Goal: Information Seeking & Learning: Find specific fact

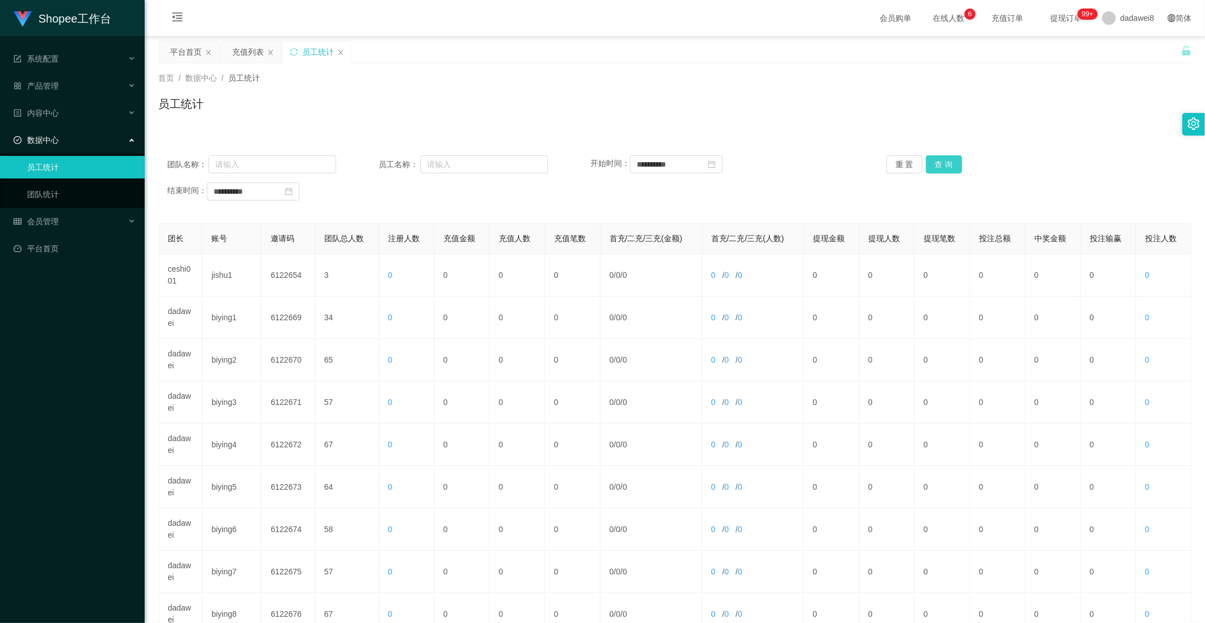
click at [945, 164] on button "查 询" at bounding box center [944, 164] width 36 height 18
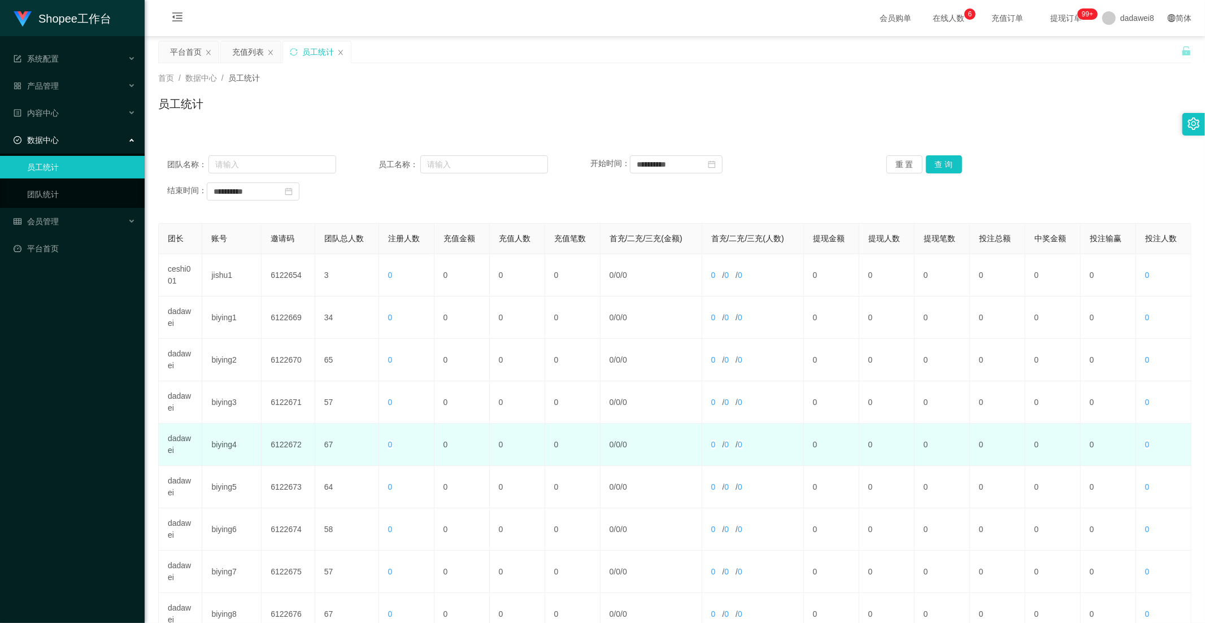
scroll to position [158, 0]
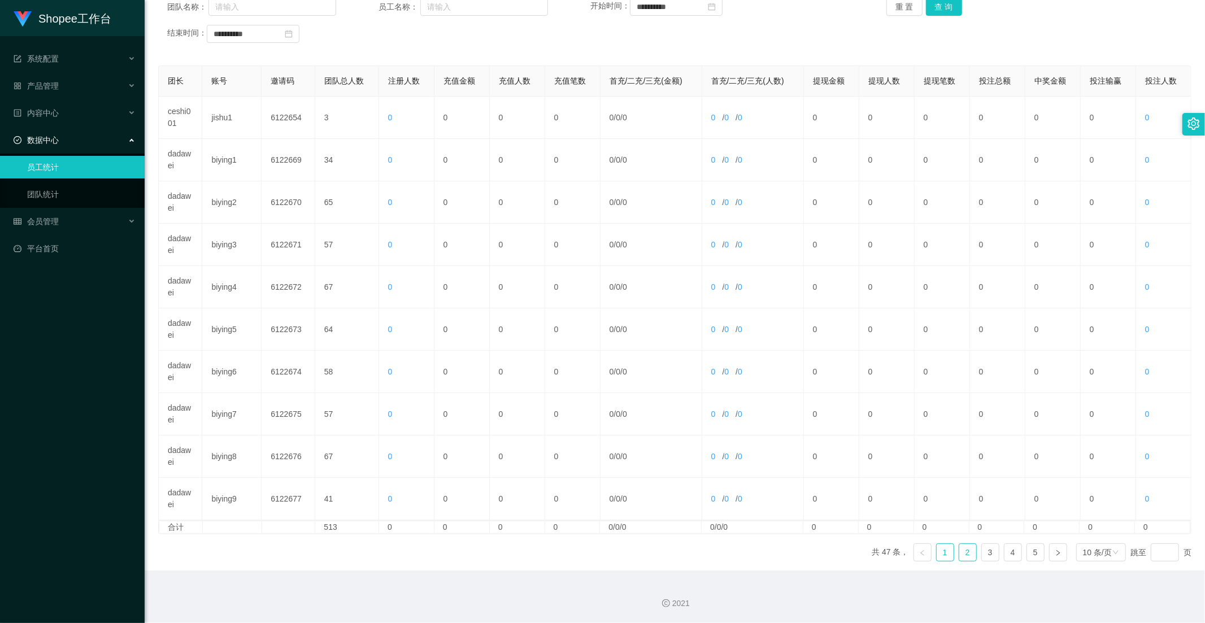
click at [961, 546] on link "2" at bounding box center [968, 552] width 17 height 17
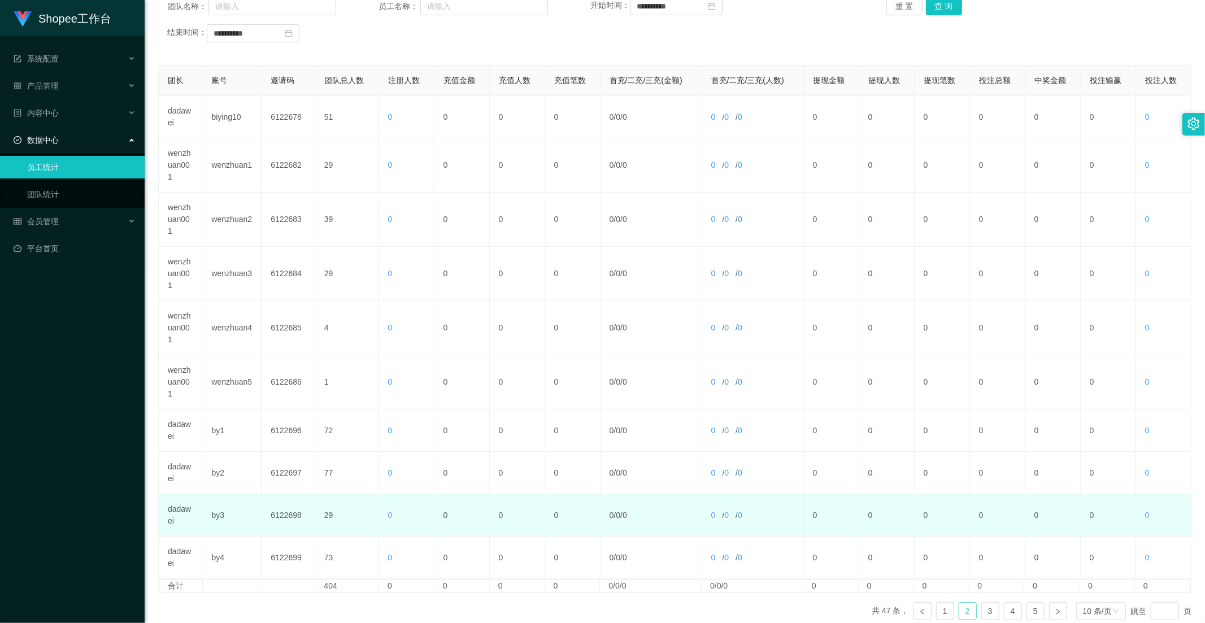
scroll to position [217, 0]
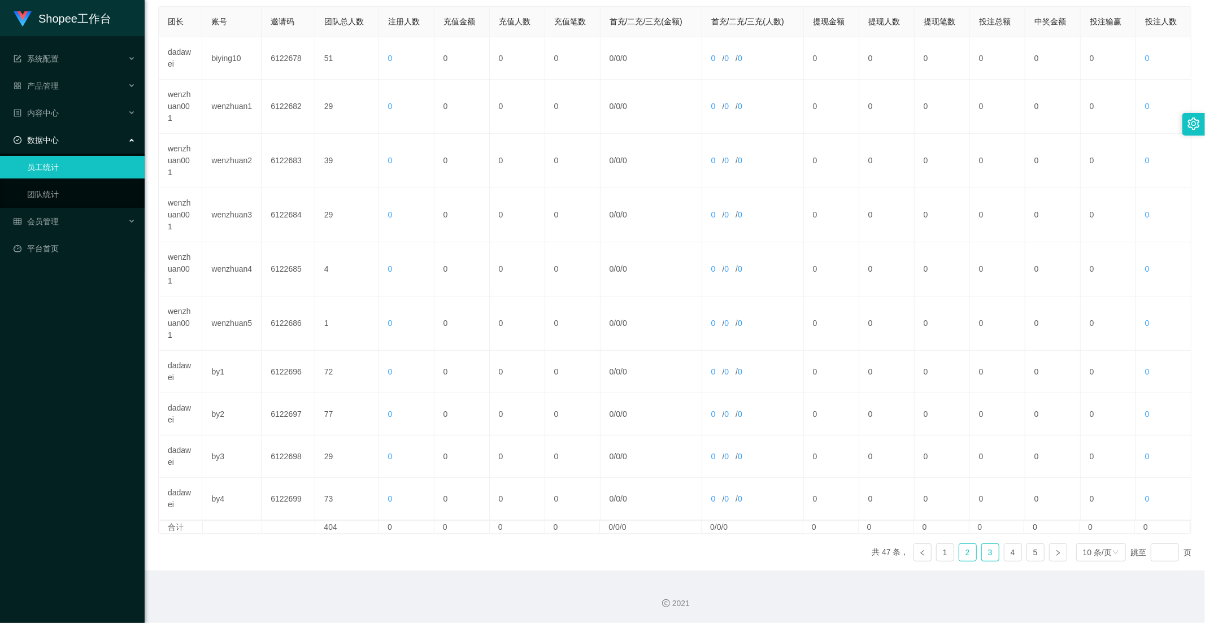
click at [982, 550] on link "3" at bounding box center [990, 552] width 17 height 17
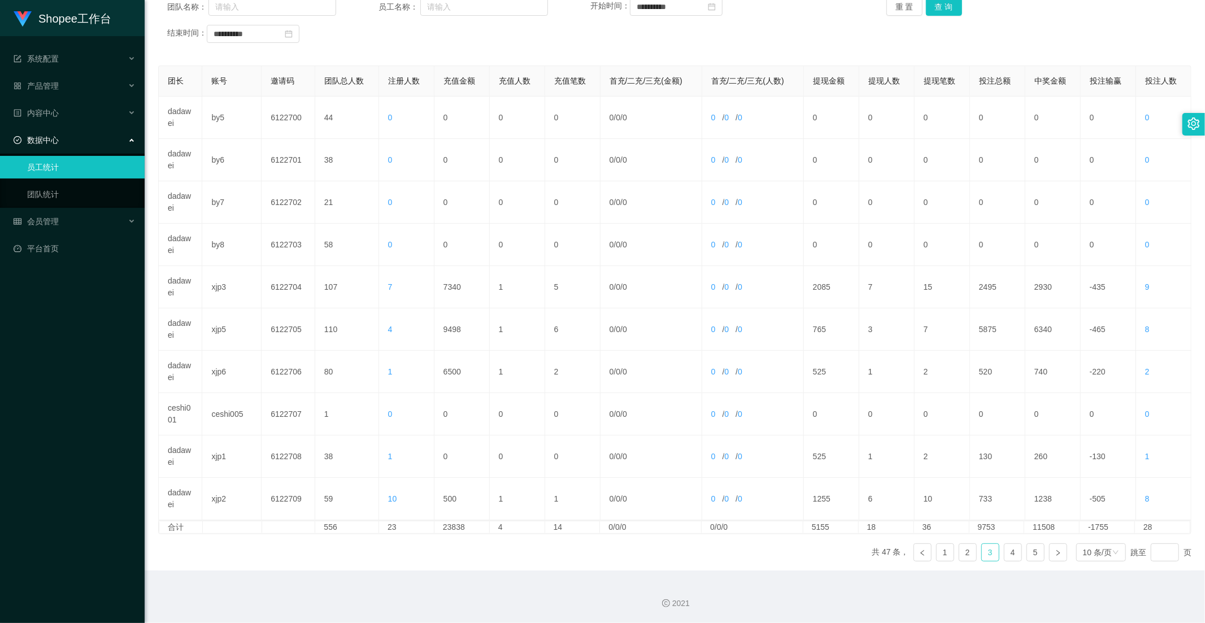
scroll to position [158, 0]
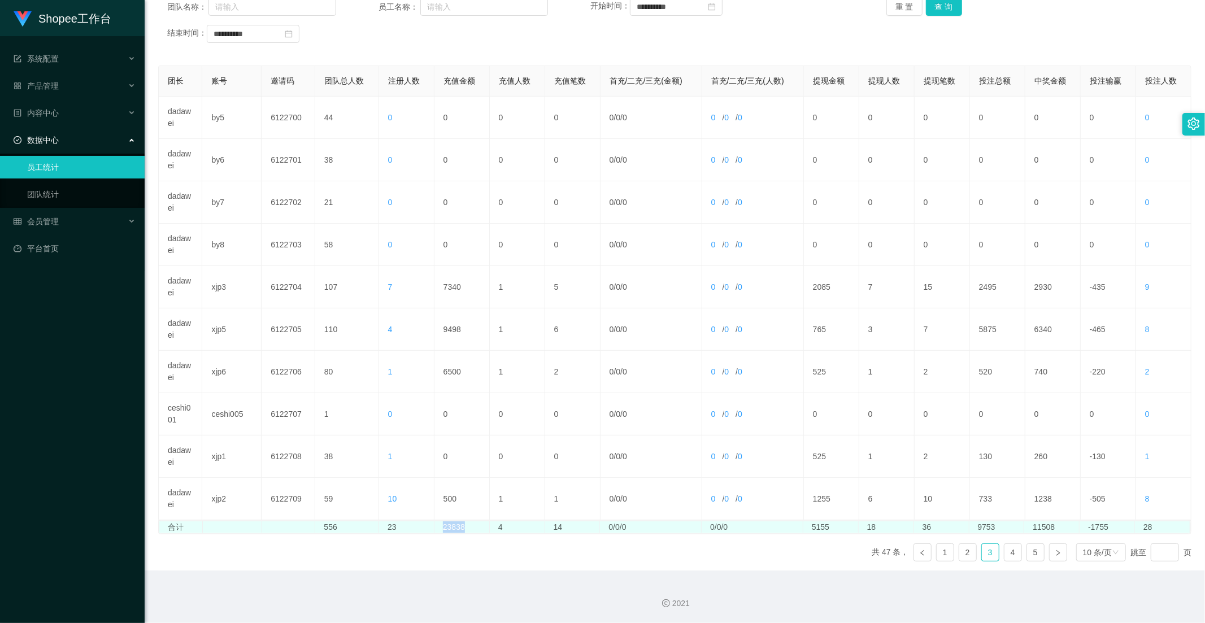
drag, startPoint x: 465, startPoint y: 527, endPoint x: 433, endPoint y: 532, distance: 32.0
click at [439, 527] on td "23838" at bounding box center [462, 528] width 55 height 12
copy td "23838"
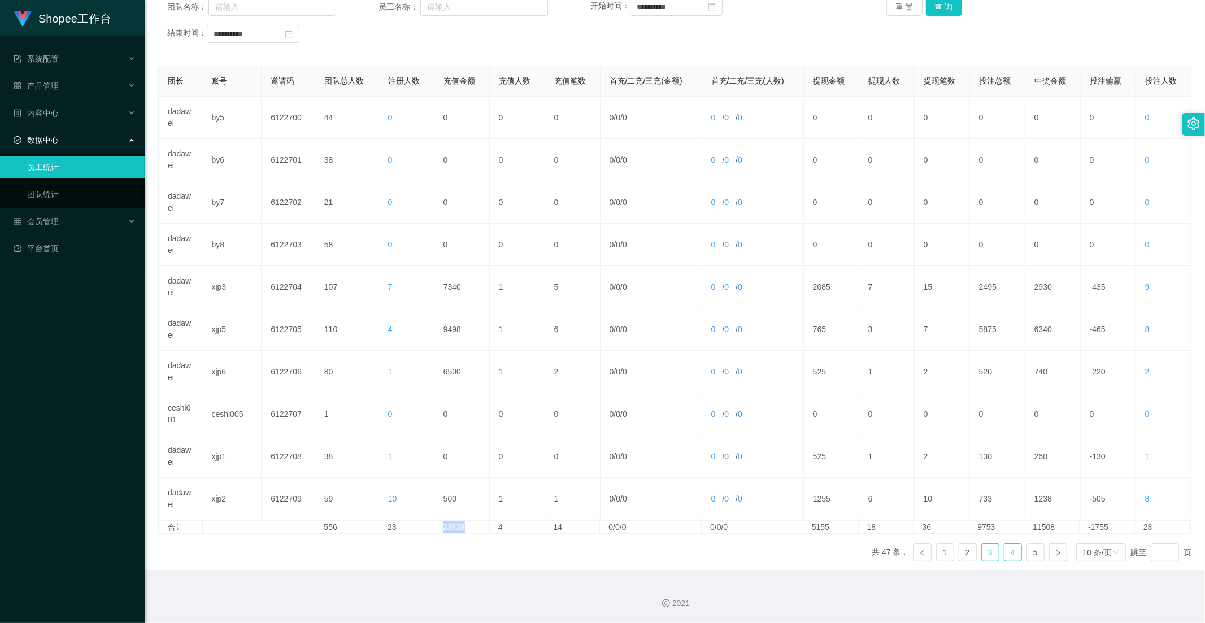
click at [1005, 550] on link "4" at bounding box center [1013, 552] width 17 height 17
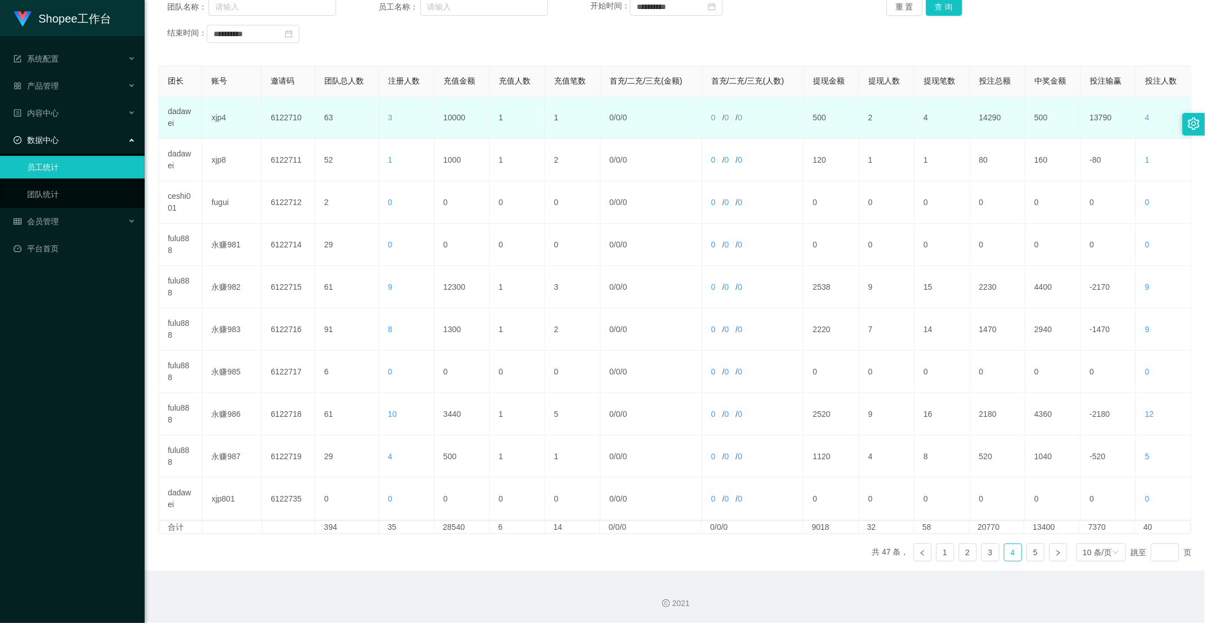
click at [445, 115] on td "10000" at bounding box center [462, 118] width 55 height 42
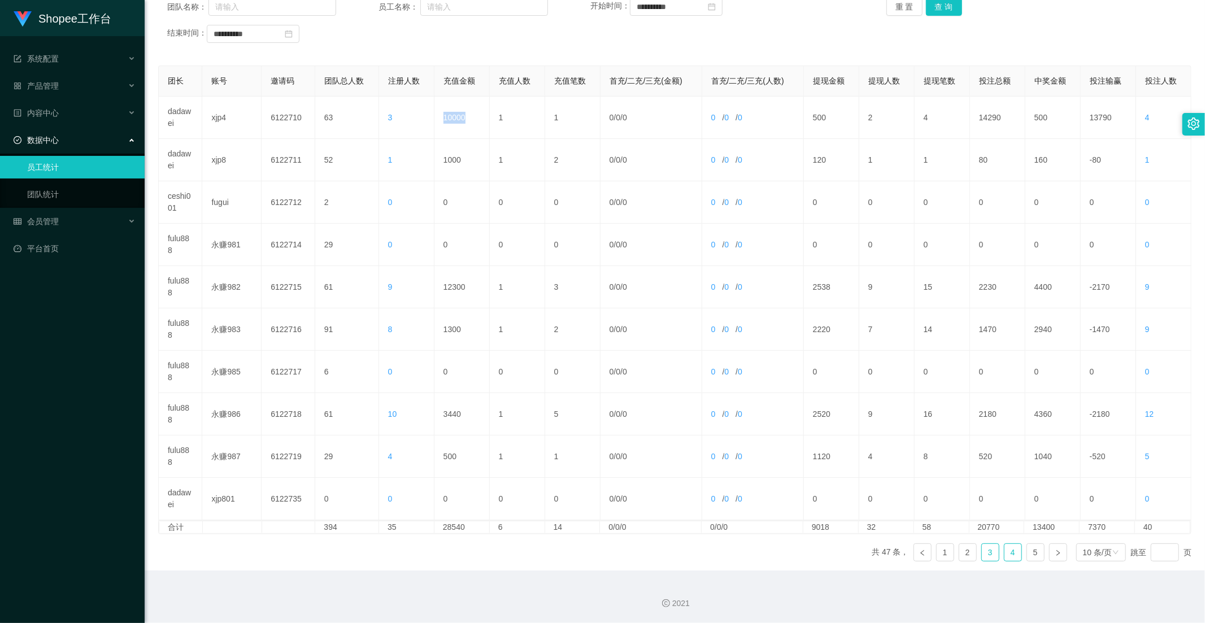
click at [991, 553] on link "3" at bounding box center [990, 552] width 17 height 17
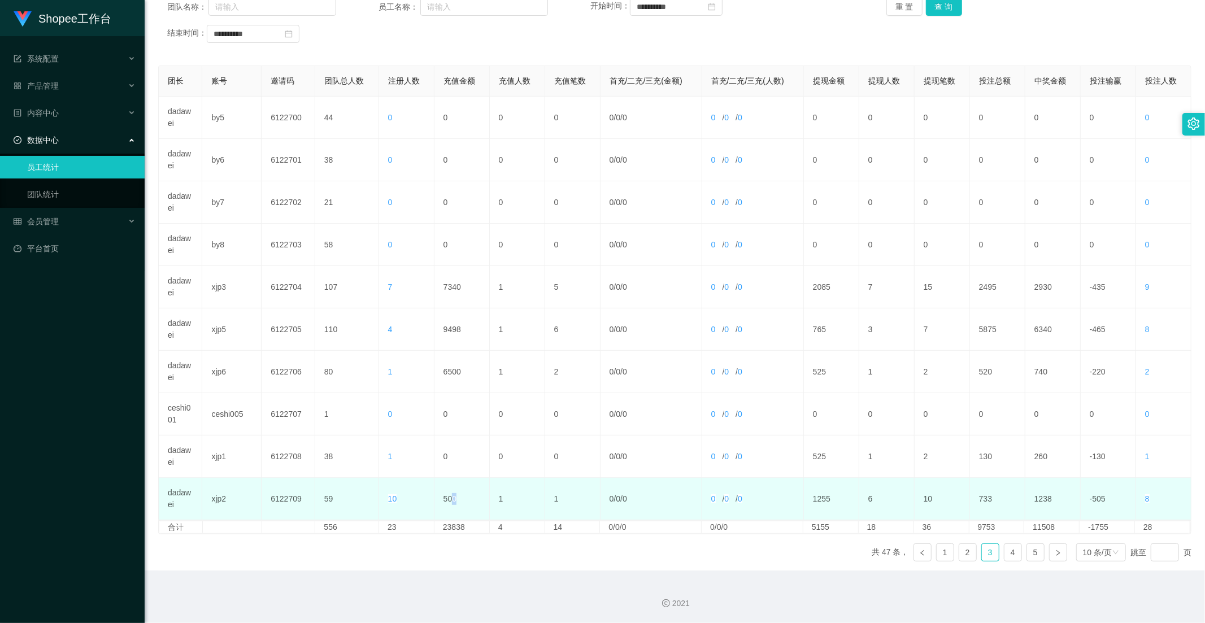
drag, startPoint x: 458, startPoint y: 501, endPoint x: 449, endPoint y: 500, distance: 9.2
click at [451, 500] on td "500" at bounding box center [462, 499] width 55 height 42
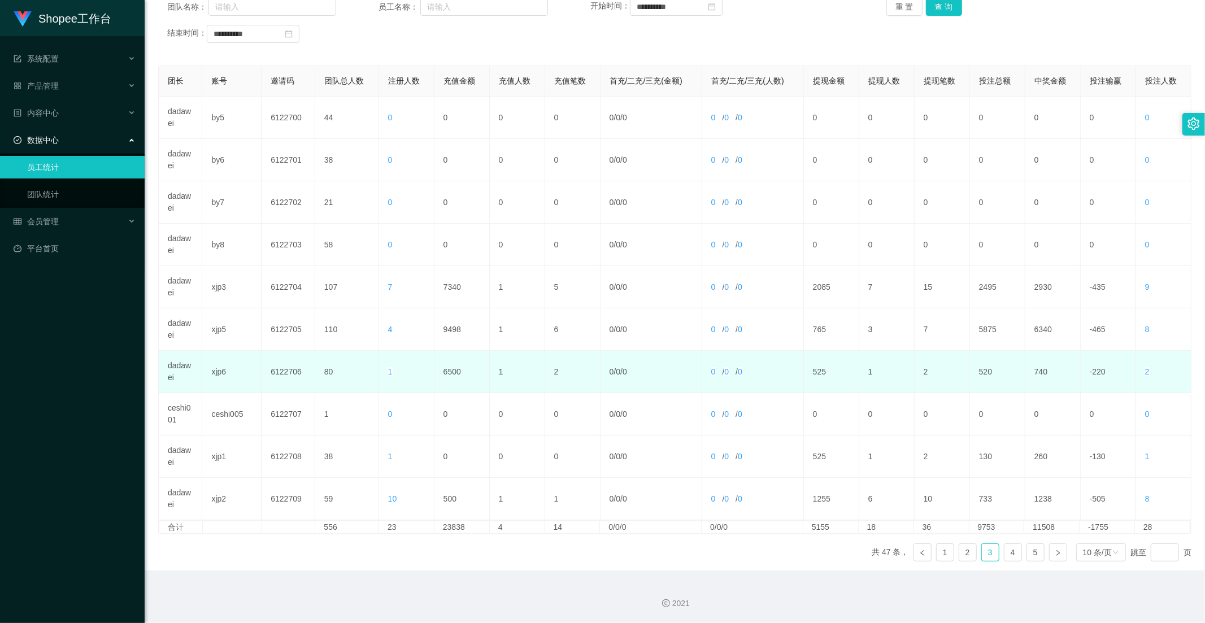
click at [448, 371] on td "6500" at bounding box center [462, 372] width 55 height 42
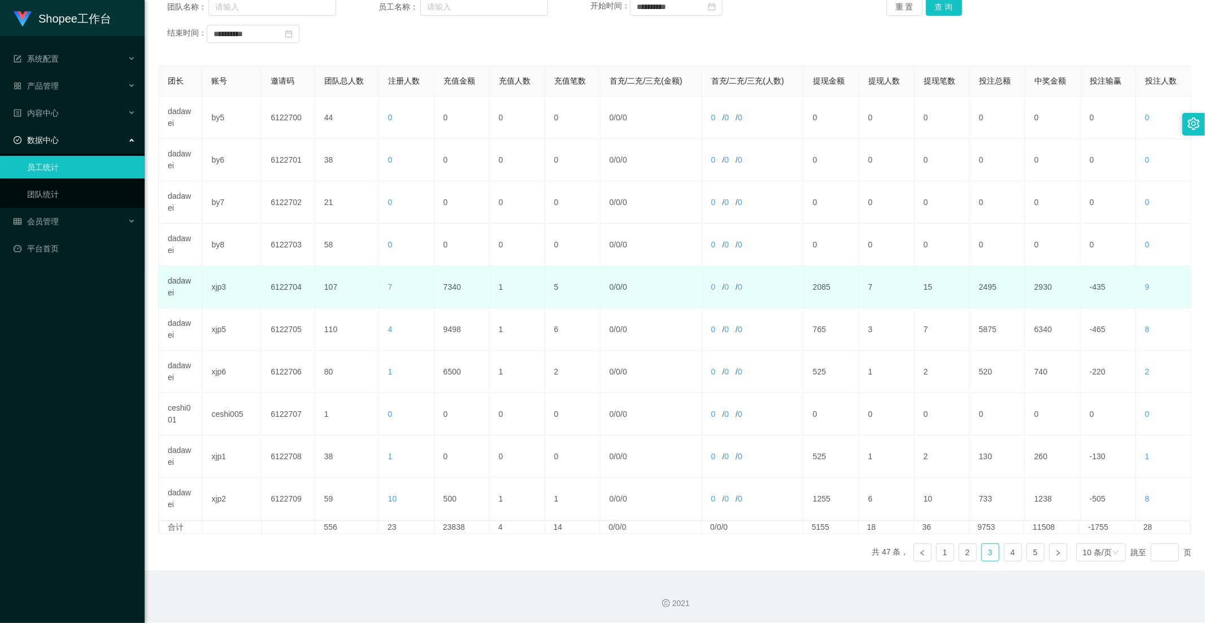
click at [450, 277] on td "7340" at bounding box center [462, 287] width 55 height 42
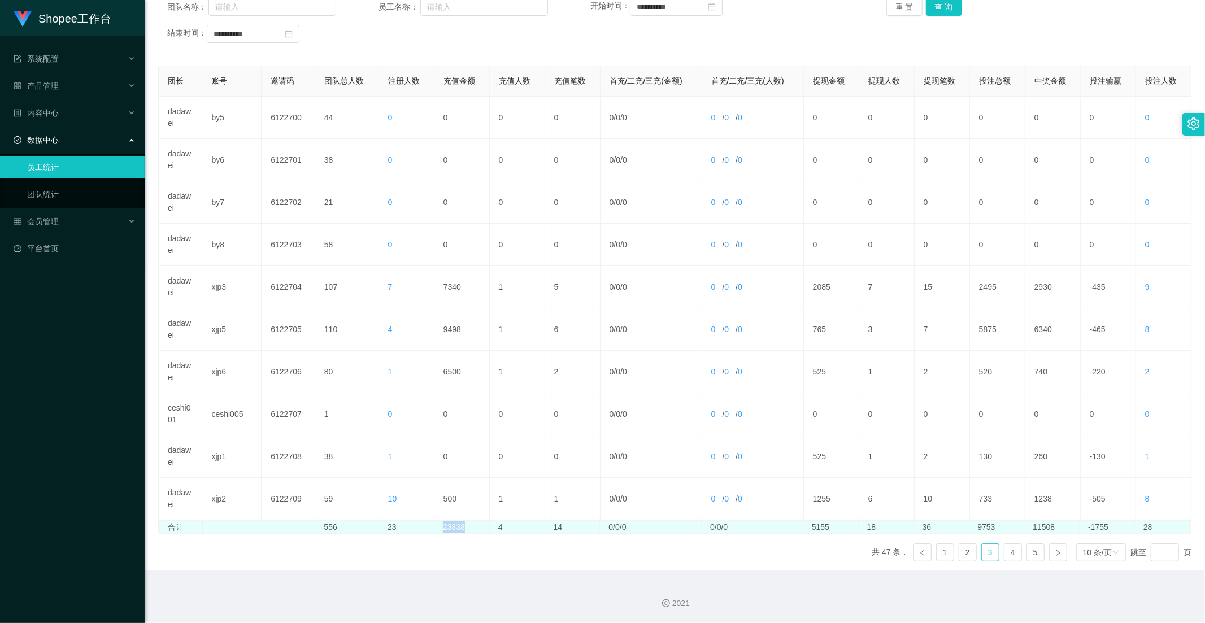
drag, startPoint x: 470, startPoint y: 526, endPoint x: 439, endPoint y: 526, distance: 30.5
click at [439, 526] on td "23838" at bounding box center [462, 528] width 55 height 12
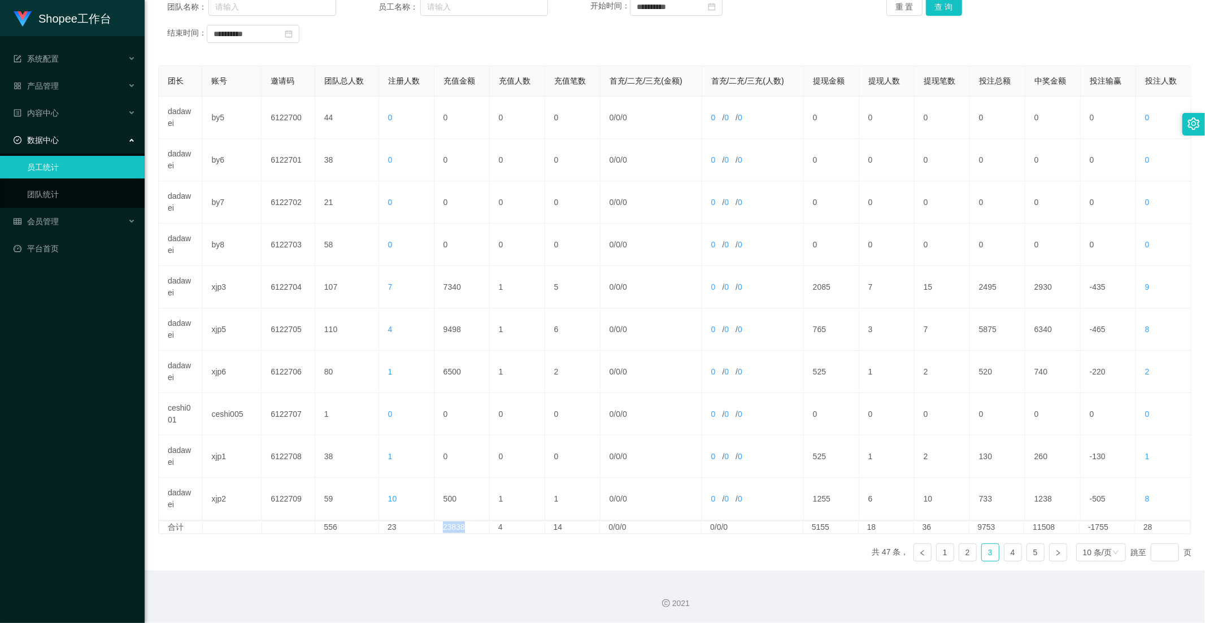
copy td "23838"
click at [1008, 557] on link "4" at bounding box center [1013, 552] width 17 height 17
